Goal: Find specific page/section: Find specific page/section

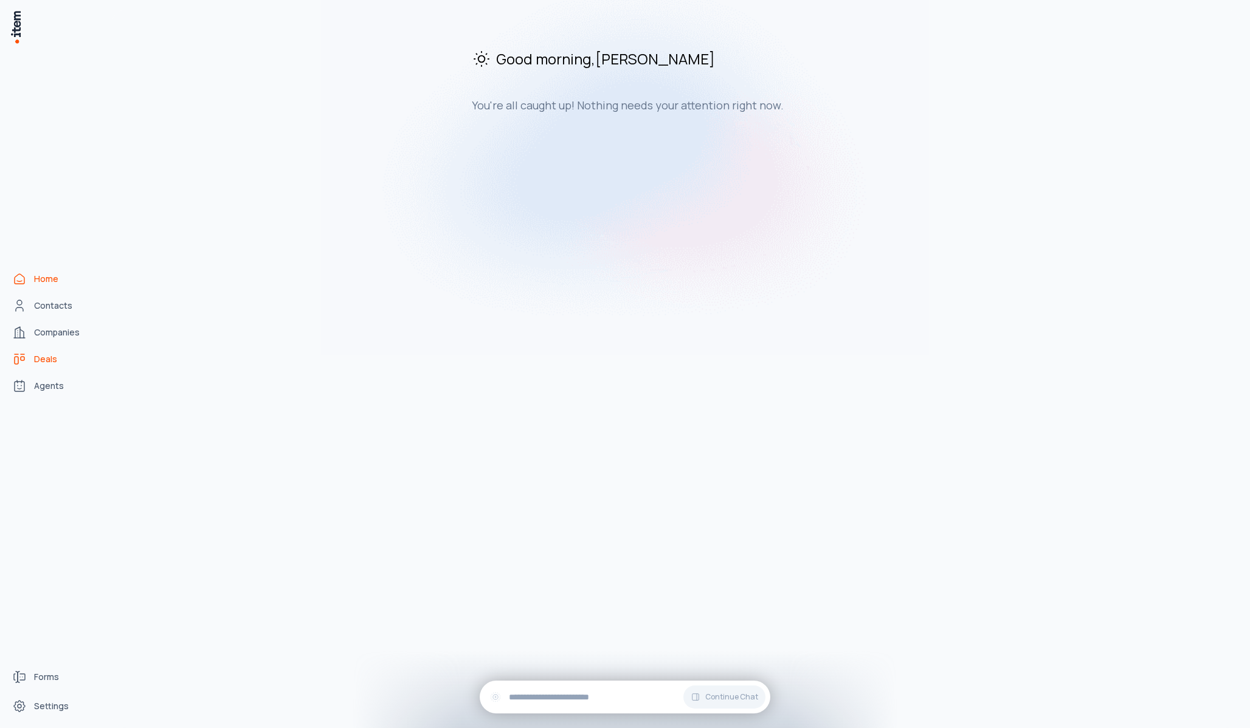
click at [50, 355] on span "Deals" at bounding box center [45, 359] width 23 height 12
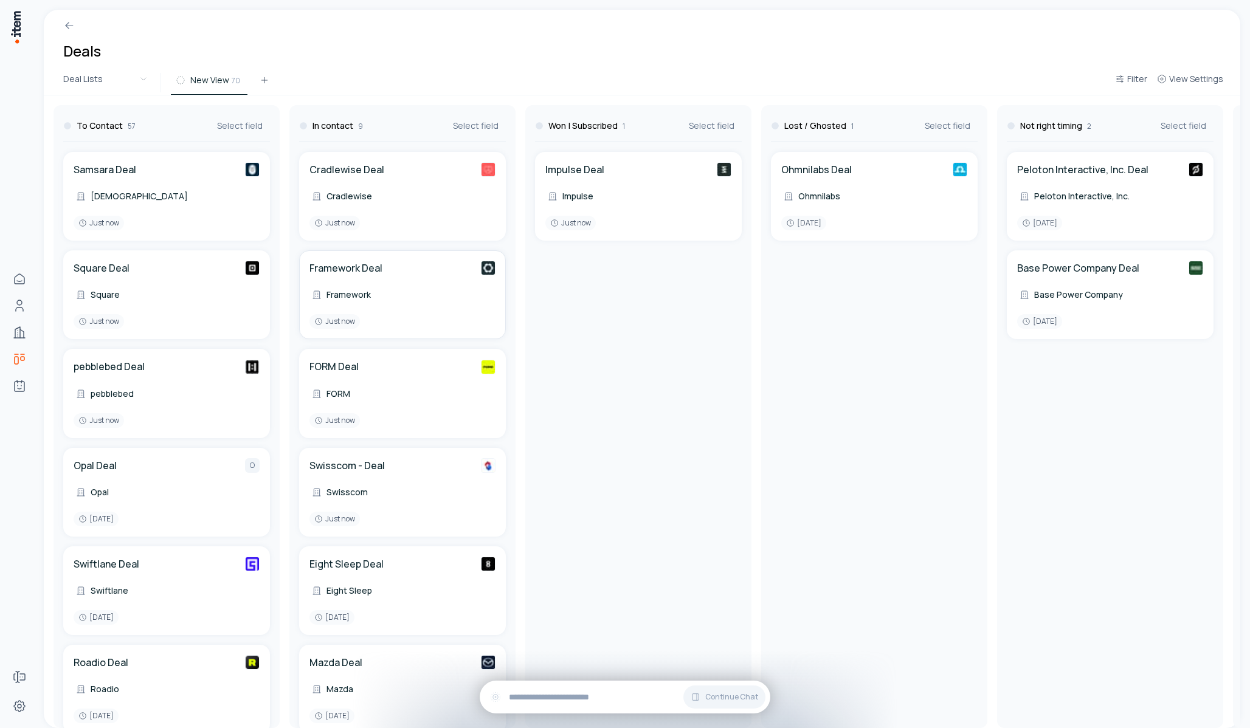
scroll to position [314, 0]
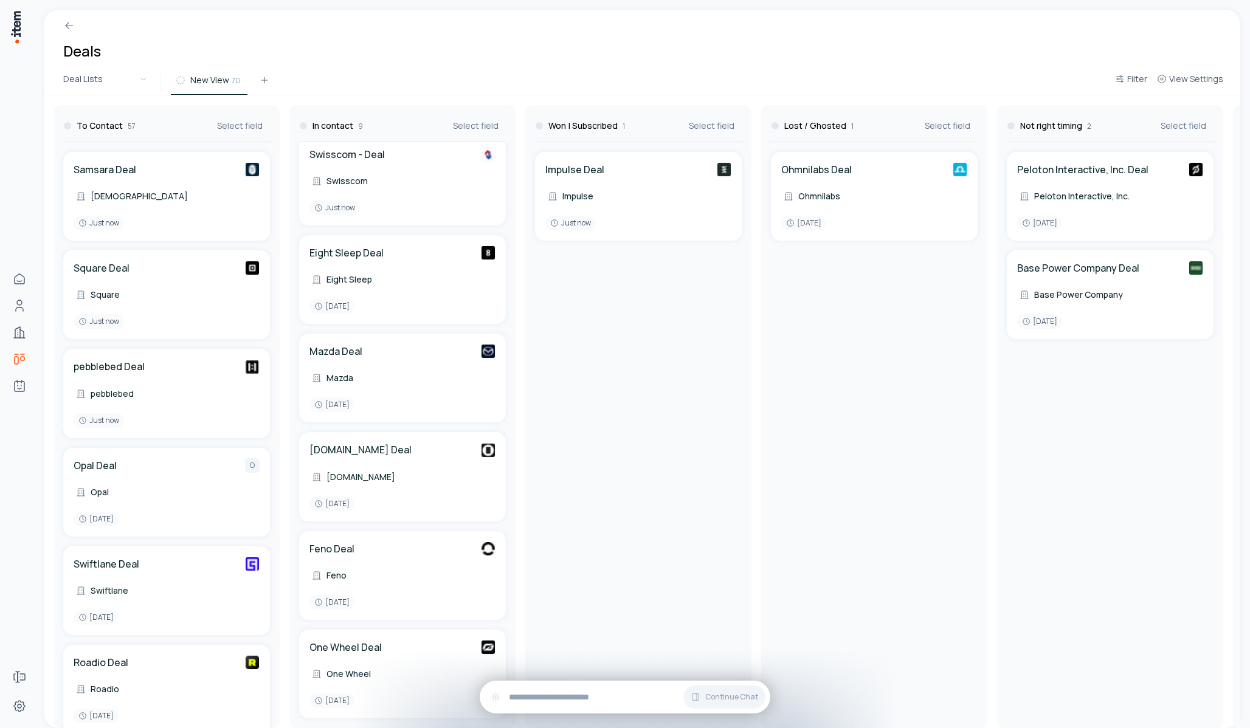
click at [402, 298] on div "Eight Sleep Deal Eight Sleep 1 day ago" at bounding box center [402, 280] width 186 height 68
